Goal: Use online tool/utility: Use online tool/utility

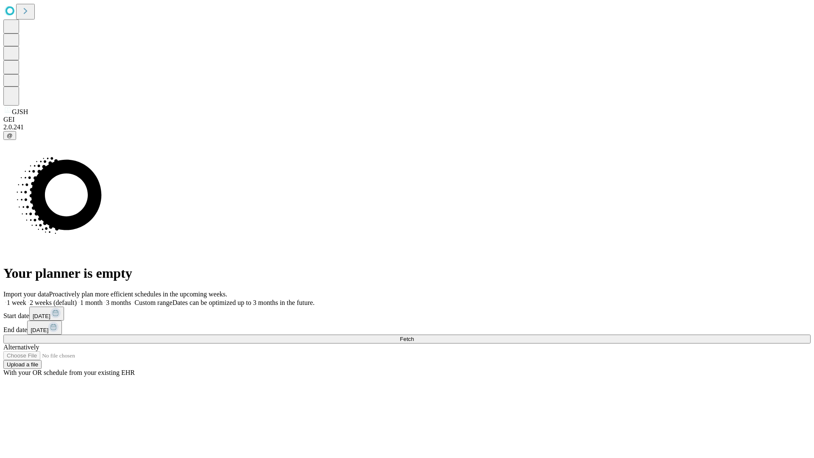
click at [414, 336] on span "Fetch" at bounding box center [407, 339] width 14 height 6
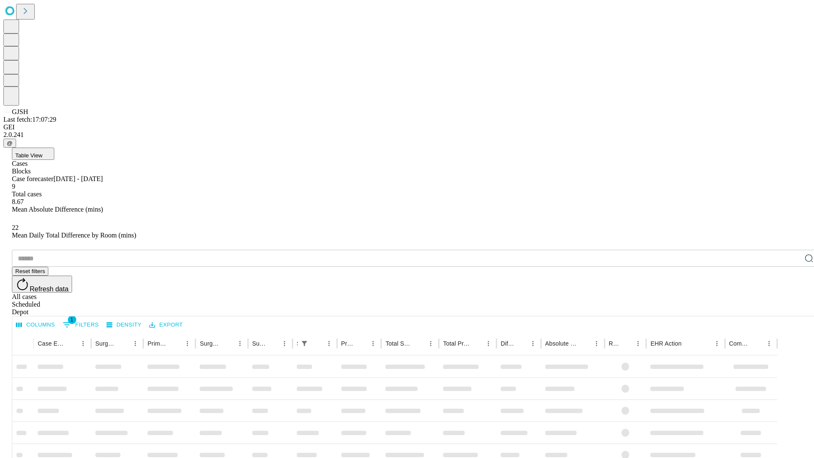
click at [792, 308] on div "Depot" at bounding box center [416, 312] width 808 height 8
